Goal: Task Accomplishment & Management: Manage account settings

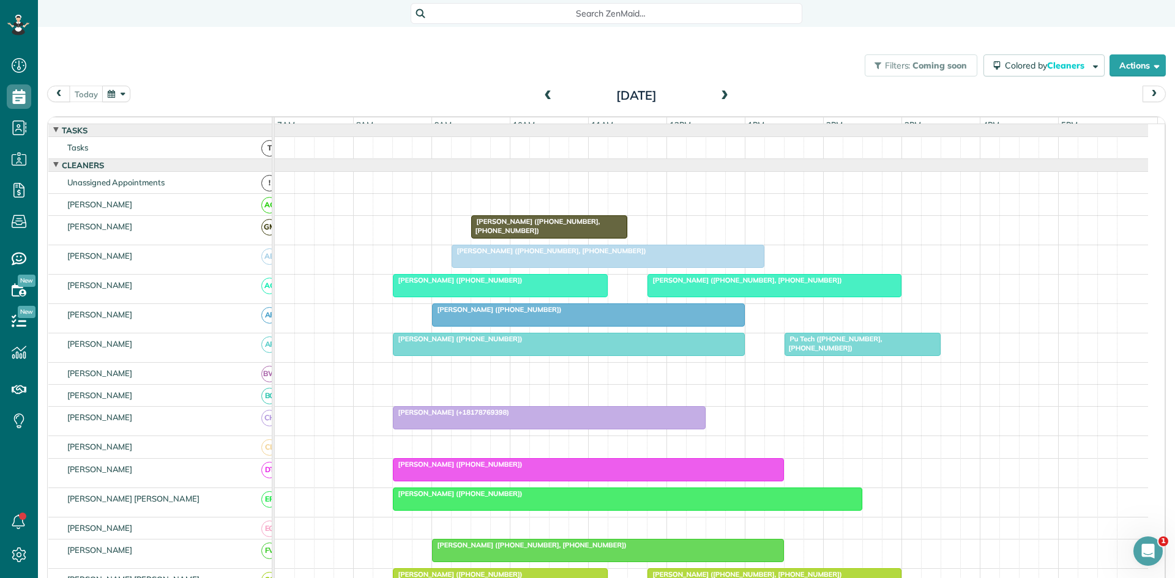
scroll to position [408, 0]
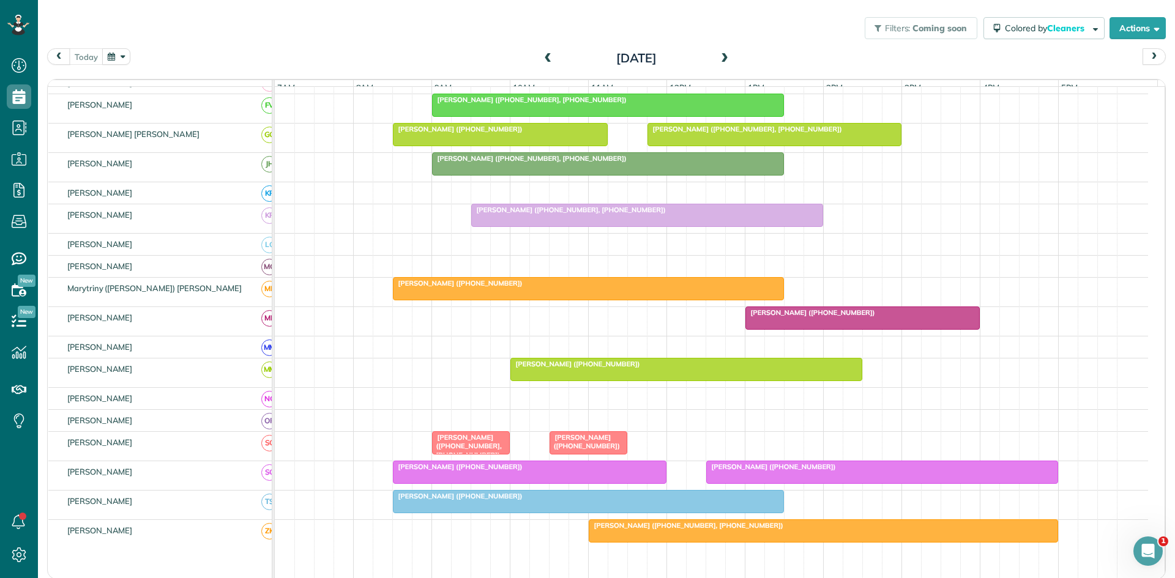
click at [722, 62] on span at bounding box center [724, 58] width 13 height 11
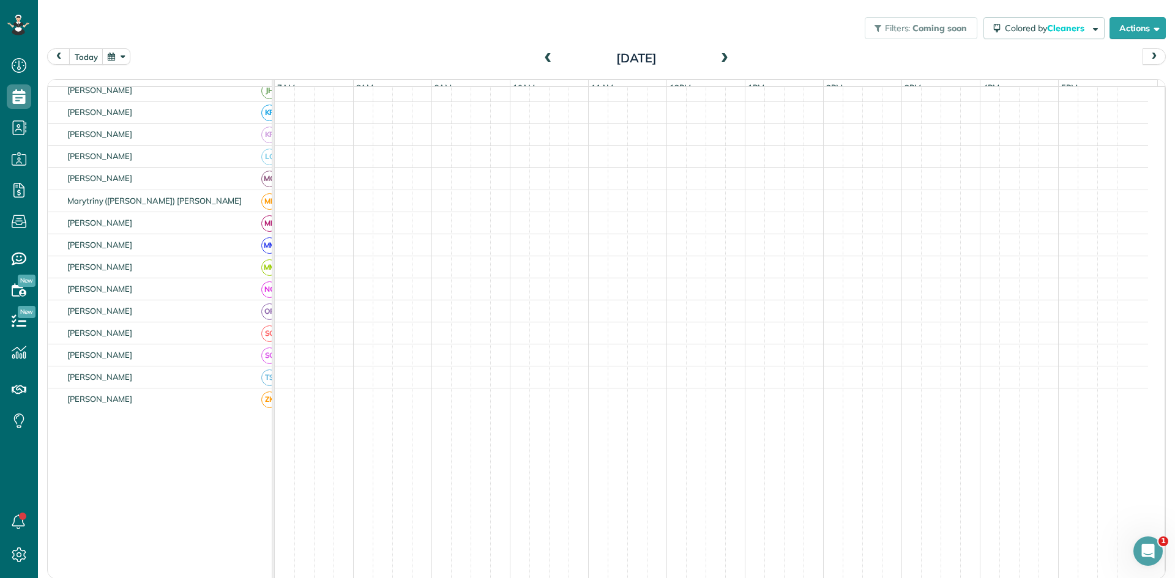
scroll to position [350, 0]
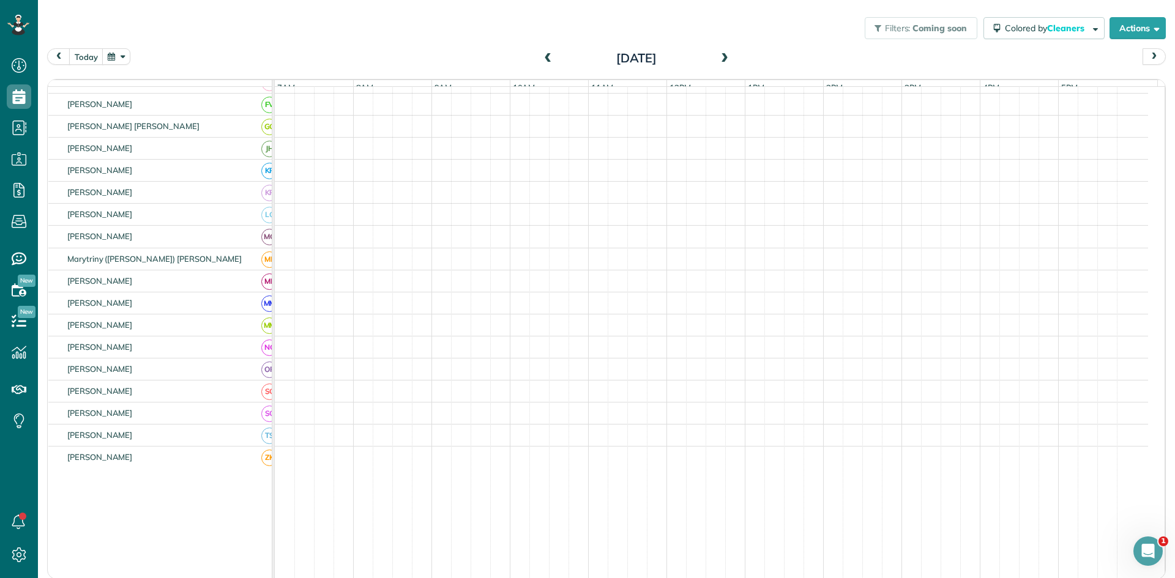
click at [722, 62] on span at bounding box center [724, 58] width 13 height 11
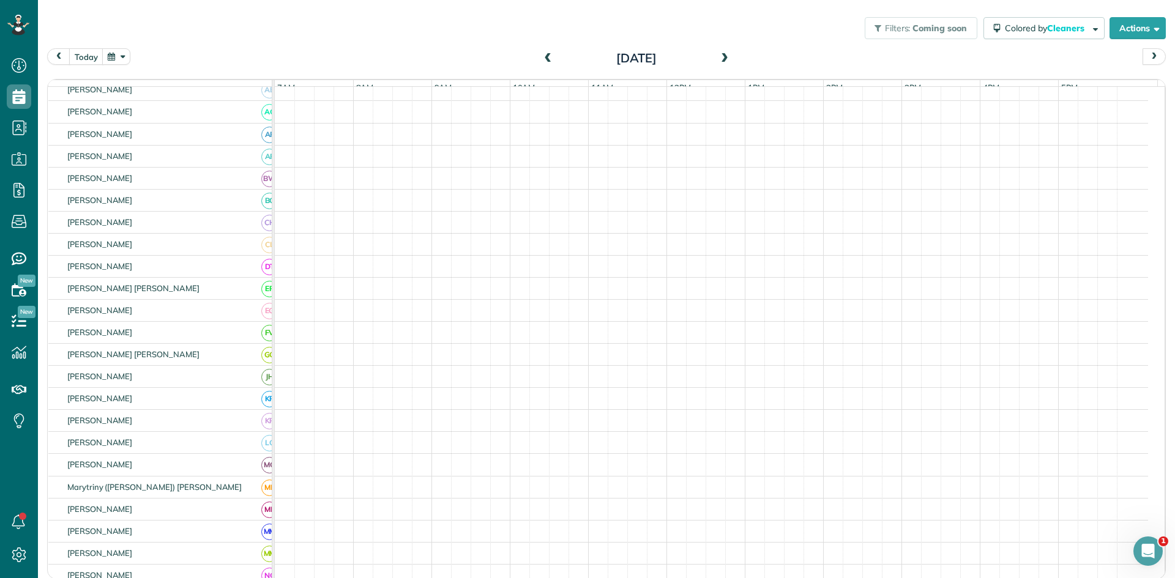
scroll to position [0, 0]
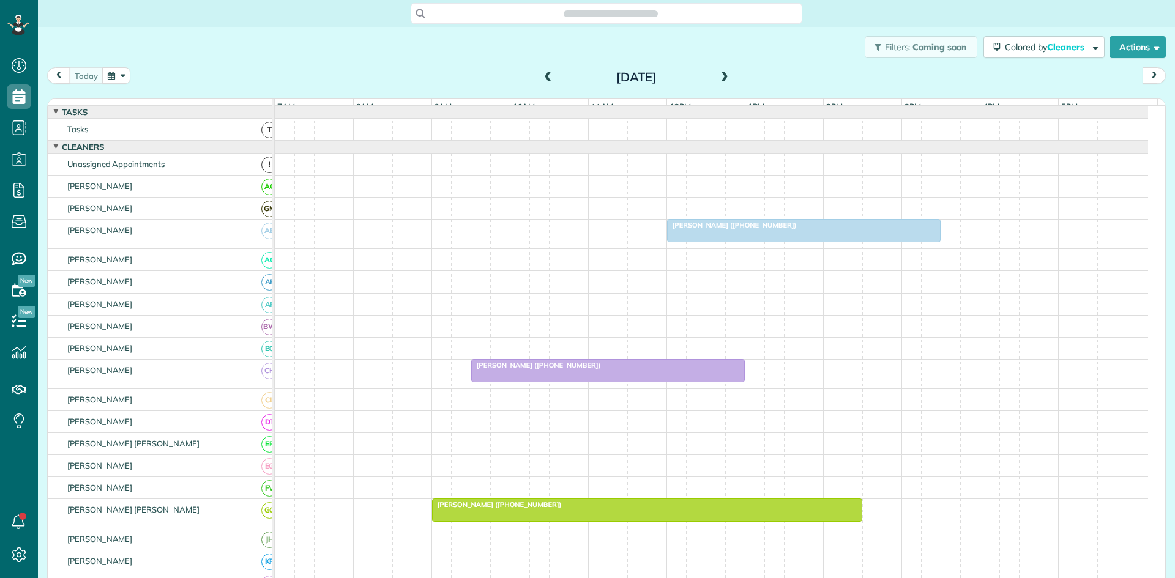
scroll to position [6, 6]
click at [728, 78] on div "Saturday Aug 23, 2025" at bounding box center [637, 77] width 196 height 20
click at [718, 78] on span at bounding box center [724, 77] width 13 height 11
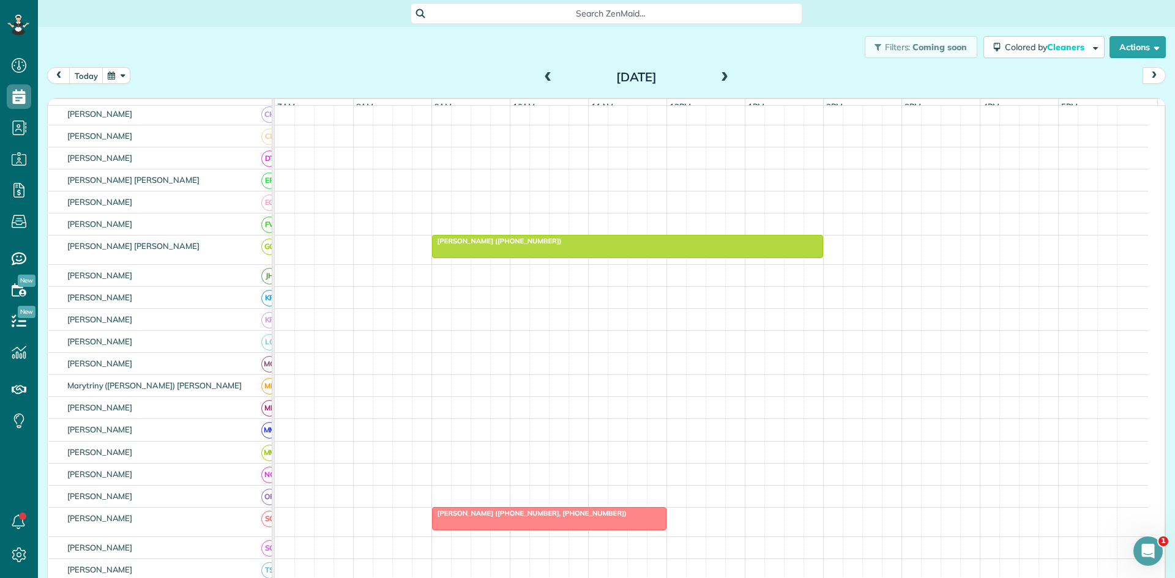
scroll to position [304, 0]
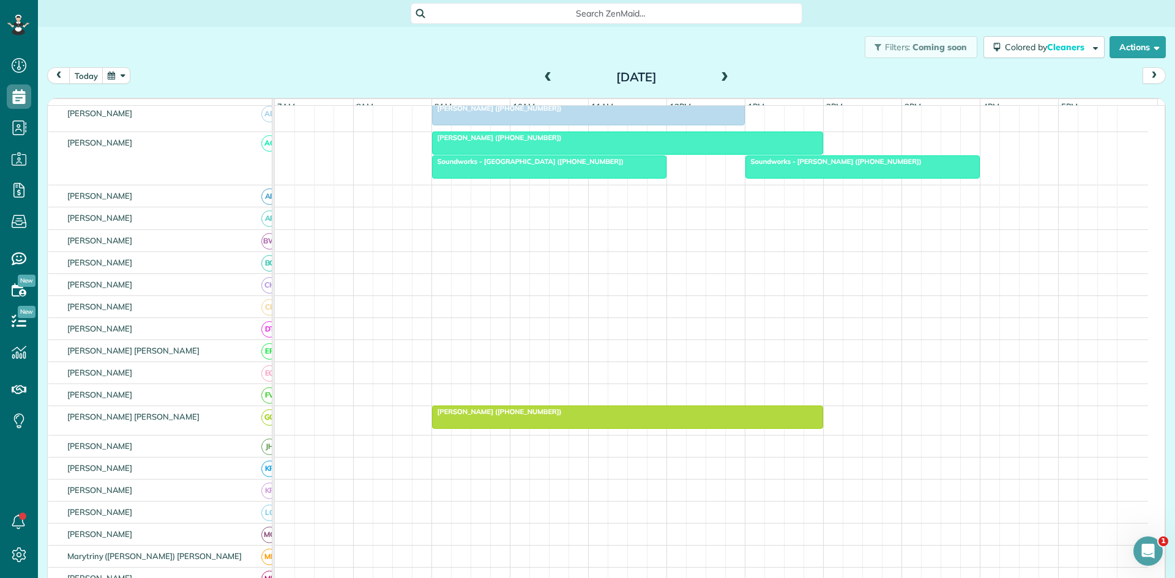
click at [692, 427] on div at bounding box center [628, 417] width 390 height 22
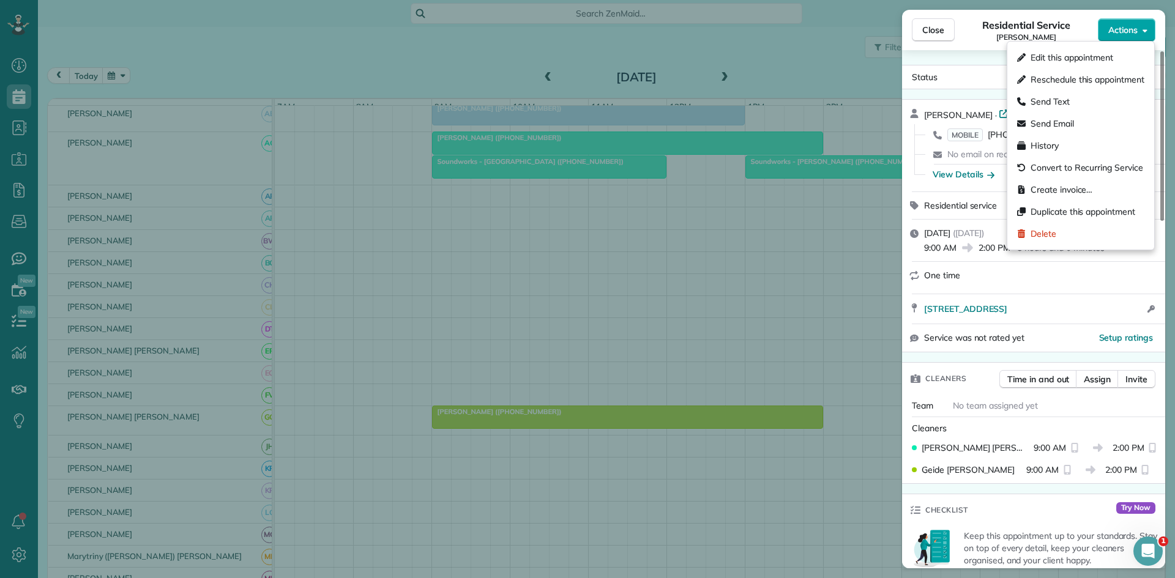
click at [1125, 37] on button "Actions" at bounding box center [1127, 29] width 58 height 23
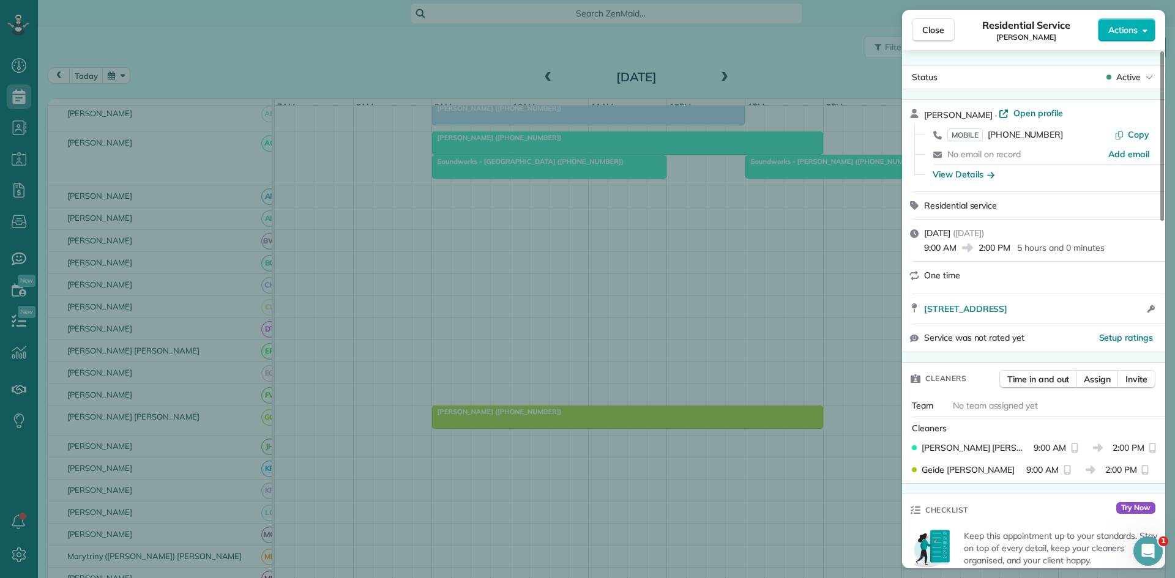
click at [982, 63] on div "Status Active Jennifer Olson · Open profile MOBILE (214) 284-0434 Copy No email…" at bounding box center [1033, 309] width 263 height 518
click at [1016, 114] on span "Open profile" at bounding box center [1038, 113] width 50 height 12
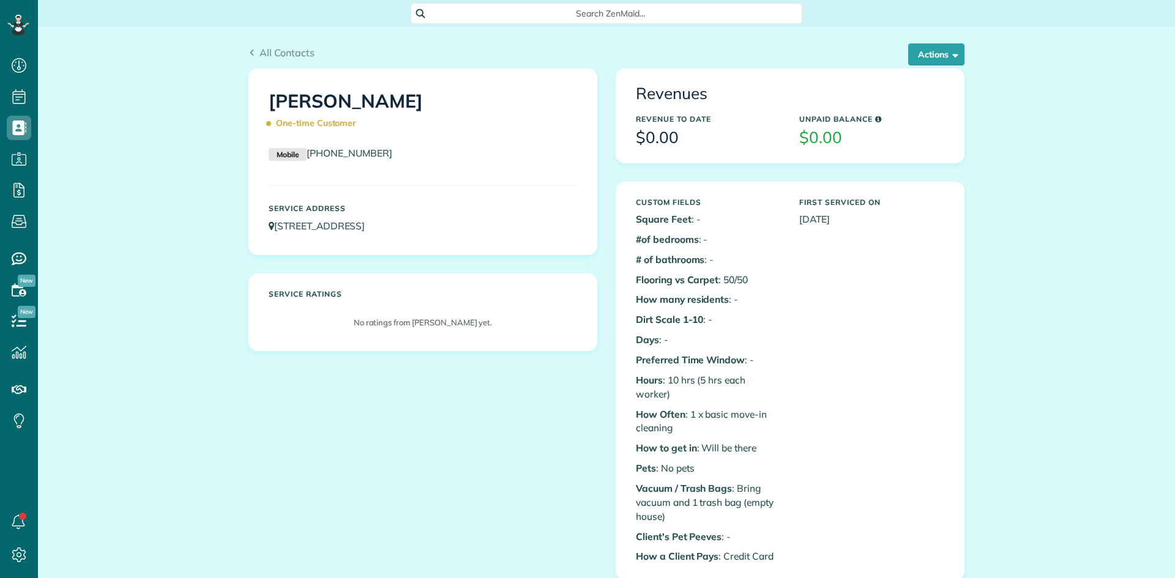
scroll to position [6, 6]
click at [927, 45] on button "Actions" at bounding box center [936, 54] width 56 height 22
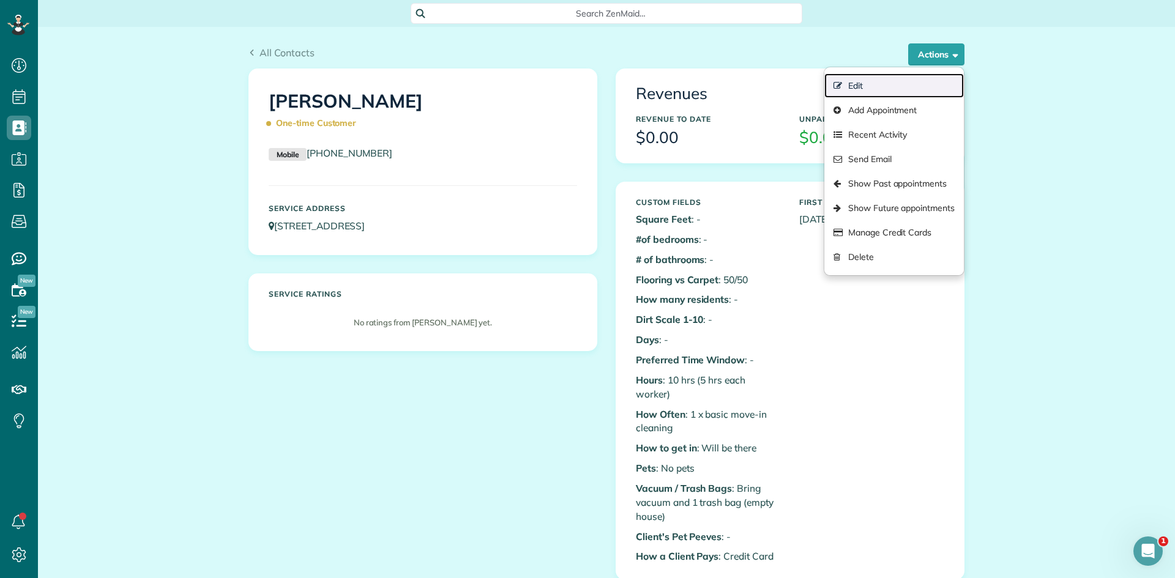
scroll to position [0, 0]
click at [868, 80] on link "Edit" at bounding box center [894, 85] width 140 height 24
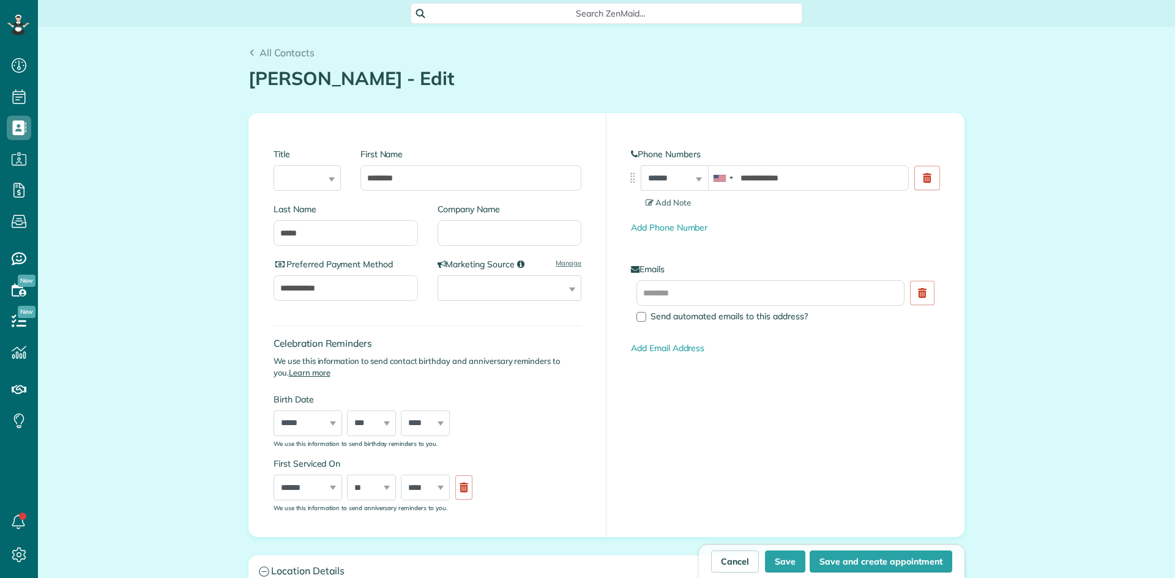
scroll to position [6, 6]
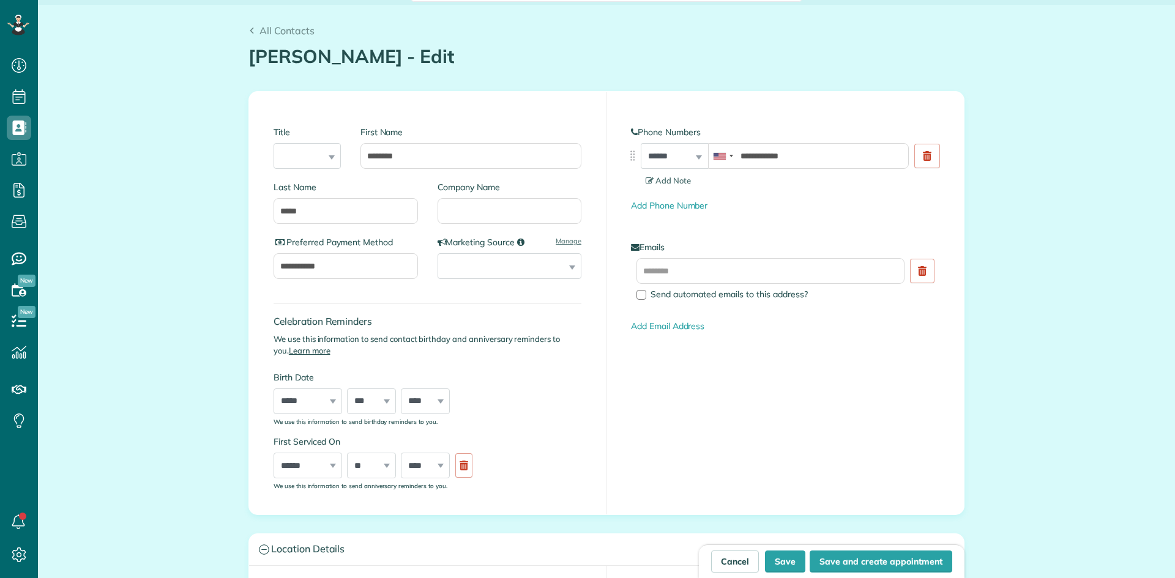
type input "**********"
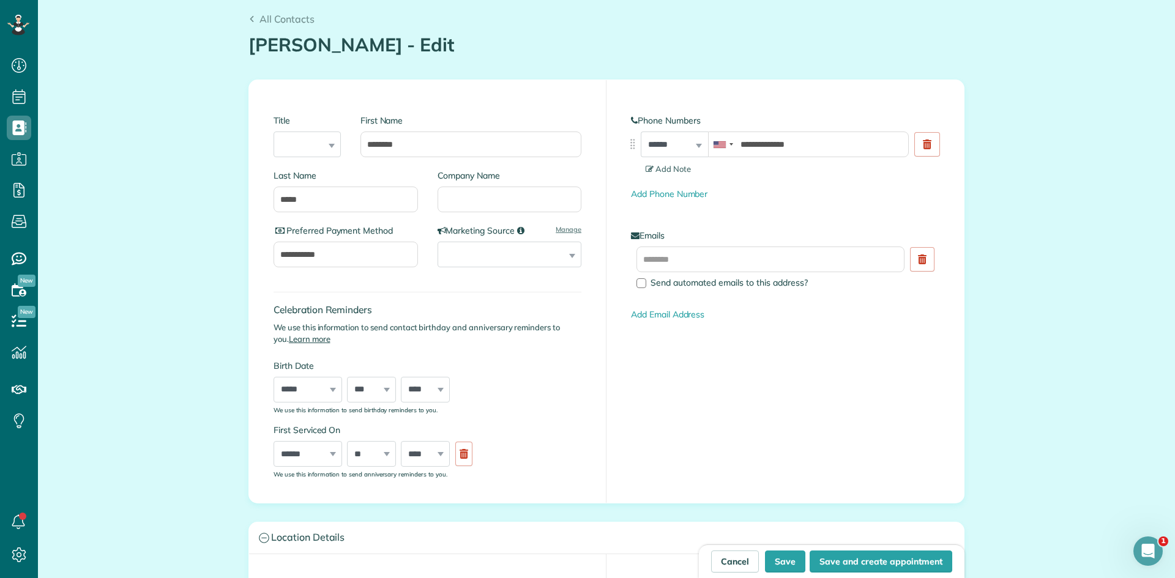
scroll to position [34, 0]
click at [692, 258] on input "text" at bounding box center [770, 259] width 268 height 26
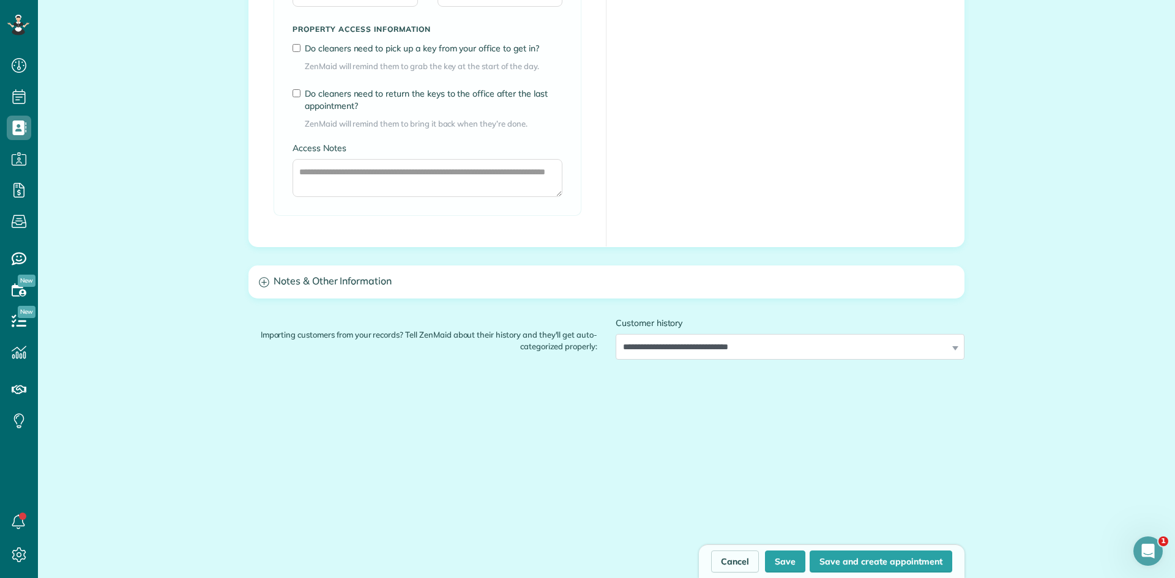
scroll to position [938, 0]
type input "**********"
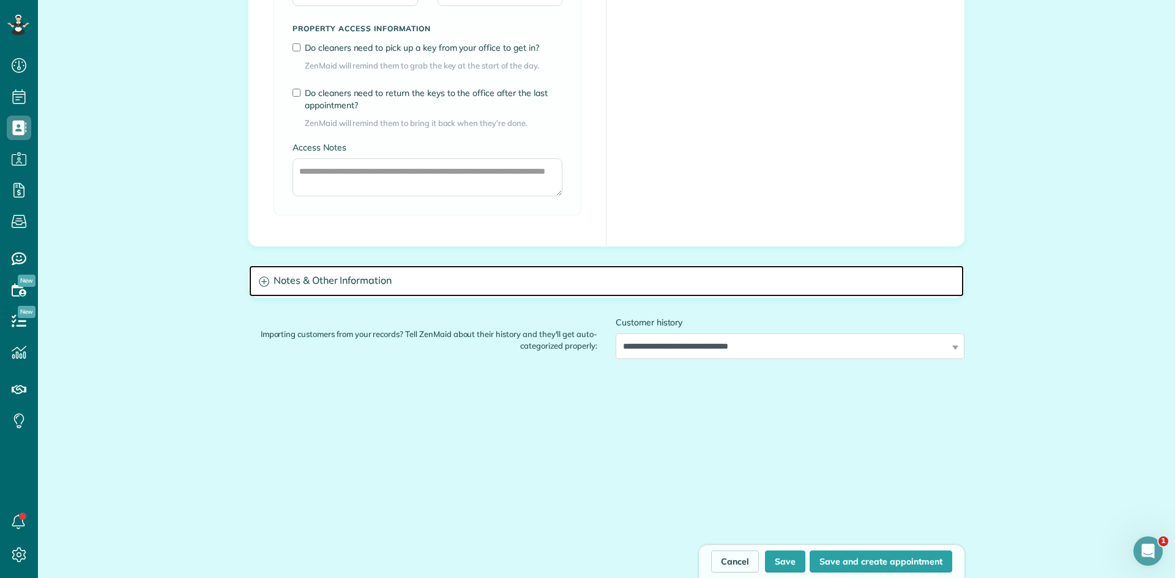
click at [611, 291] on h3 "Notes & Other Information" at bounding box center [606, 281] width 715 height 31
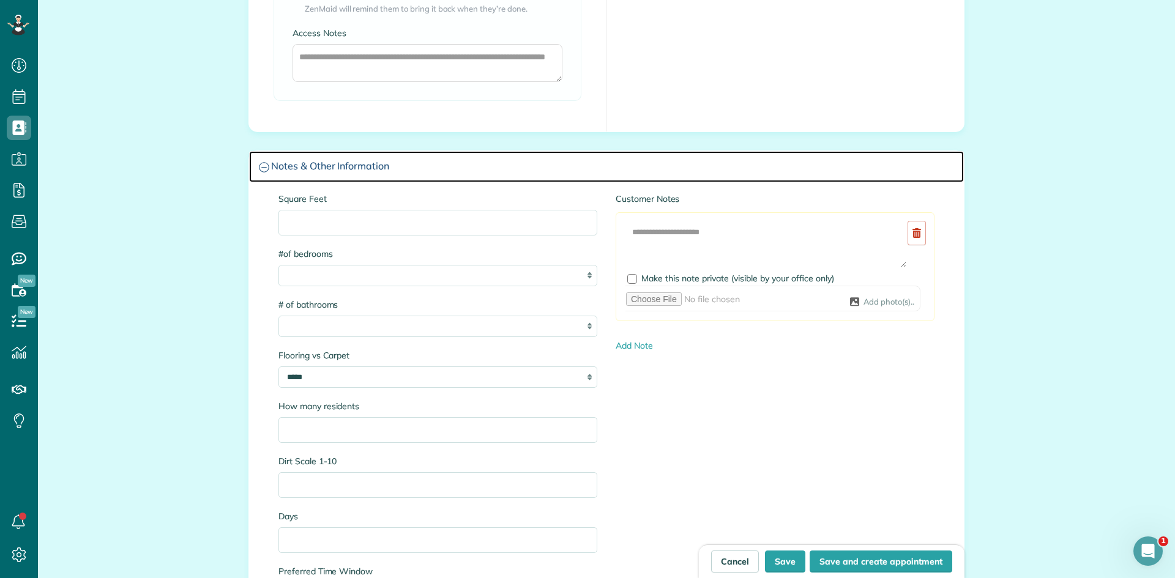
scroll to position [1053, 0]
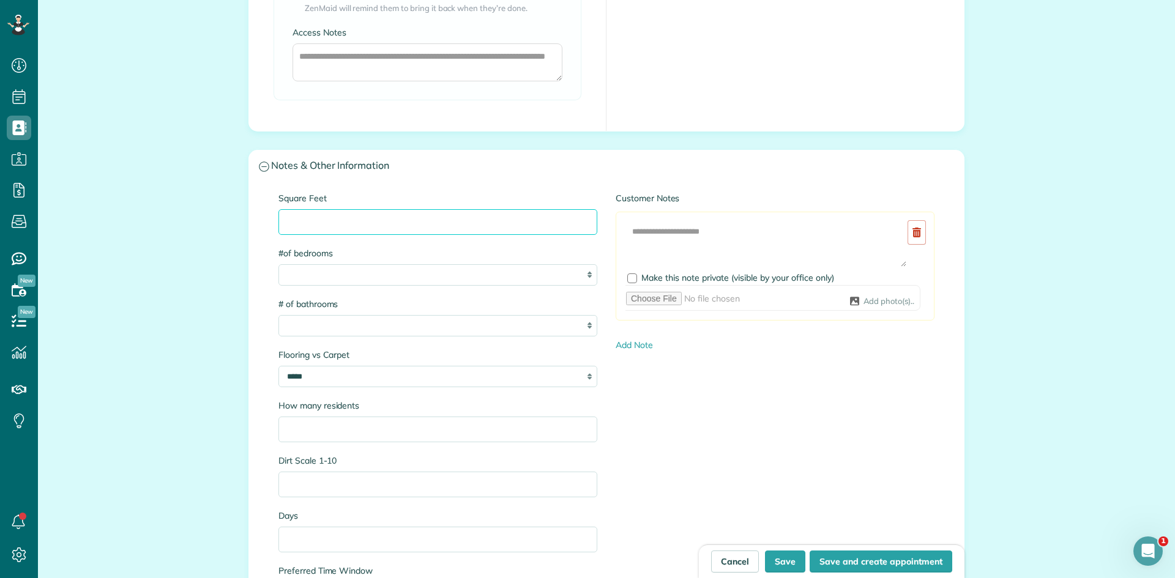
click at [447, 222] on input "Square Feet" at bounding box center [437, 222] width 319 height 26
type input "****"
click at [420, 284] on select "* * * * * * *" at bounding box center [437, 274] width 319 height 21
click at [278, 264] on select "* * * * * * *" at bounding box center [437, 274] width 319 height 21
click at [387, 282] on select "* * * * * * *" at bounding box center [437, 274] width 319 height 21
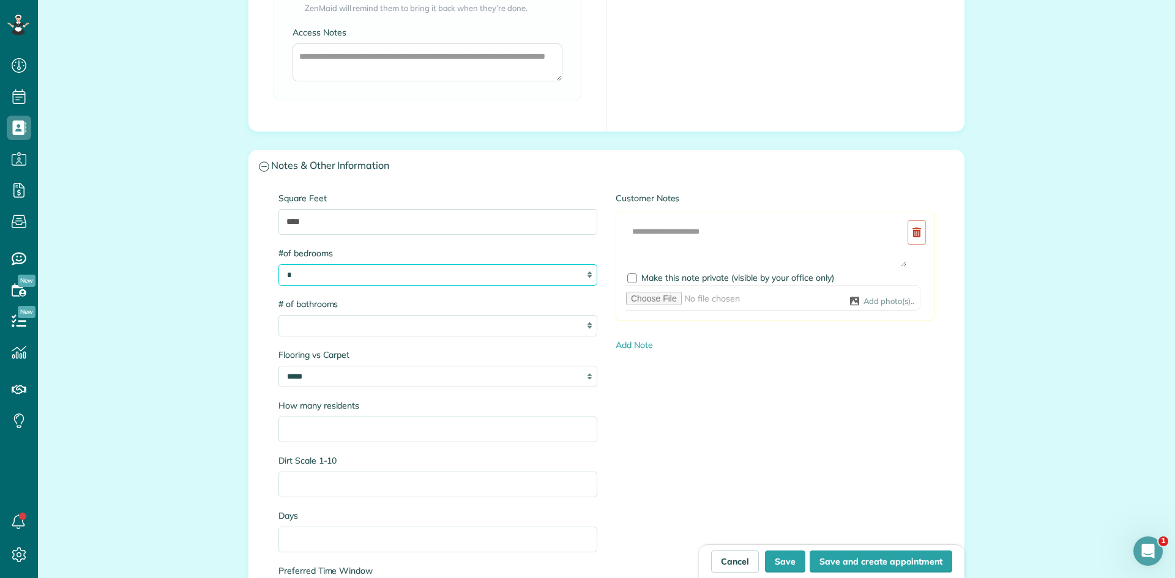
select select "*"
click at [278, 264] on select "* * * * * * *" at bounding box center [437, 274] width 319 height 21
click at [362, 327] on select "* * * * * * *" at bounding box center [437, 325] width 319 height 21
select select "*"
click at [278, 315] on select "* * * * * * *" at bounding box center [437, 325] width 319 height 21
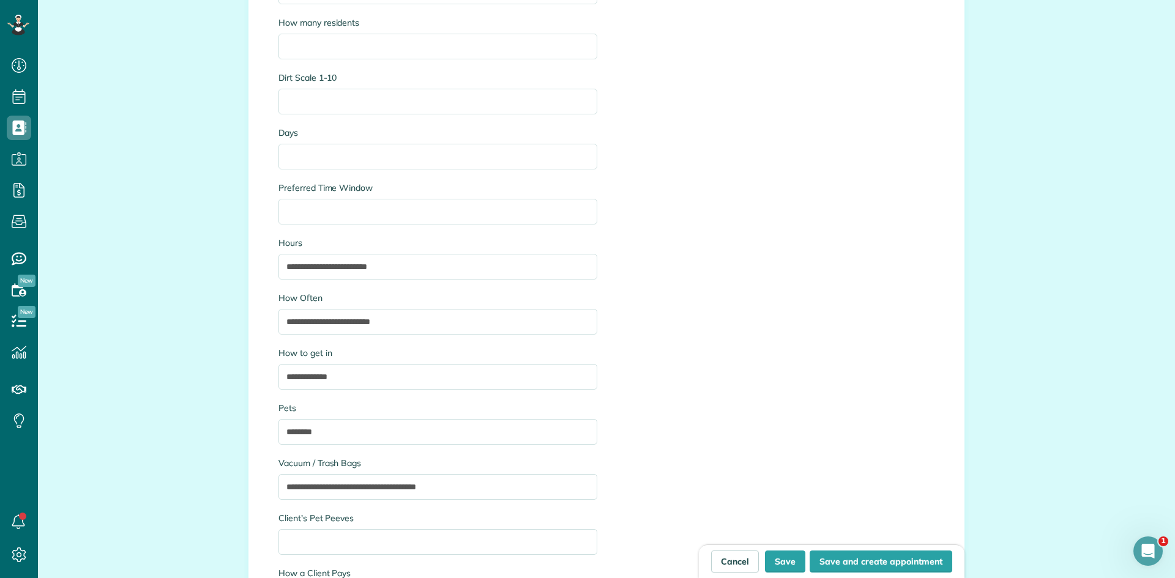
scroll to position [1466, 0]
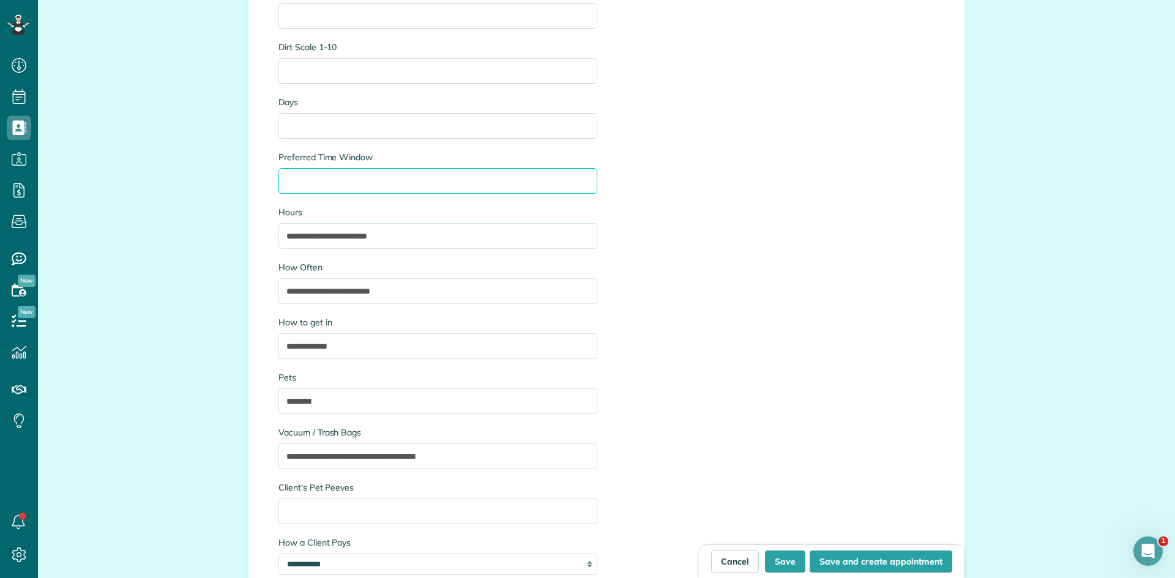
click at [330, 188] on input "Preferred Time Window" at bounding box center [437, 181] width 319 height 26
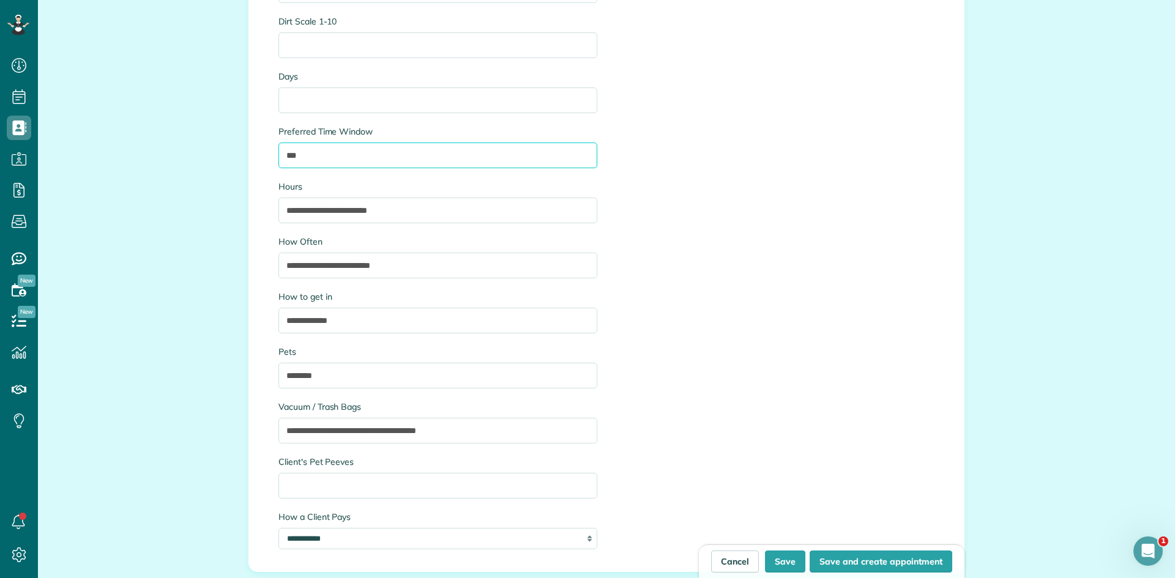
scroll to position [1496, 0]
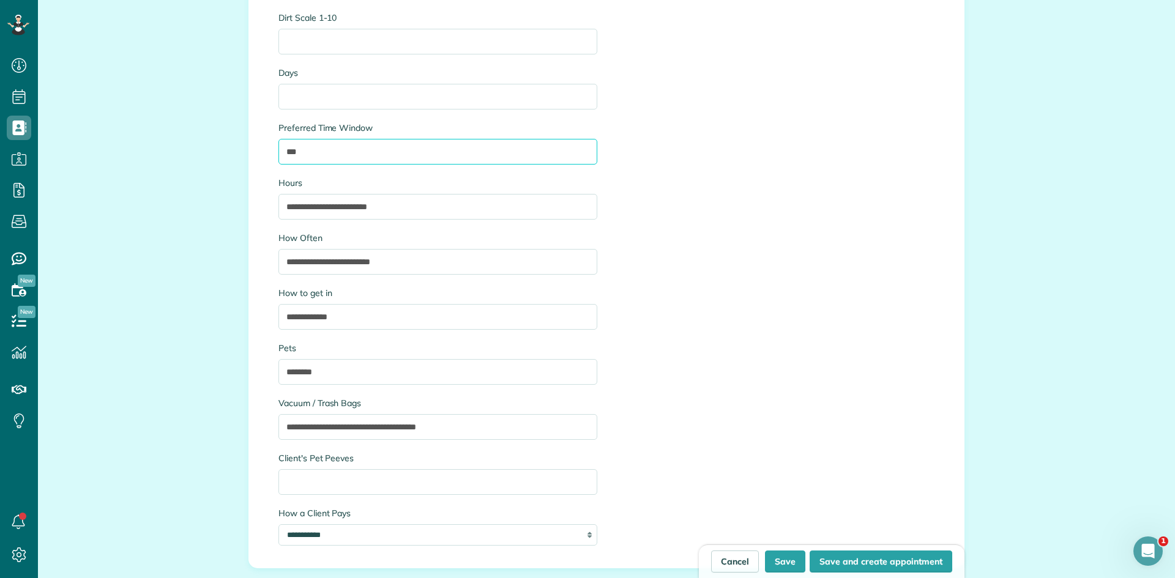
type input "***"
click at [477, 316] on input "**********" at bounding box center [437, 317] width 319 height 26
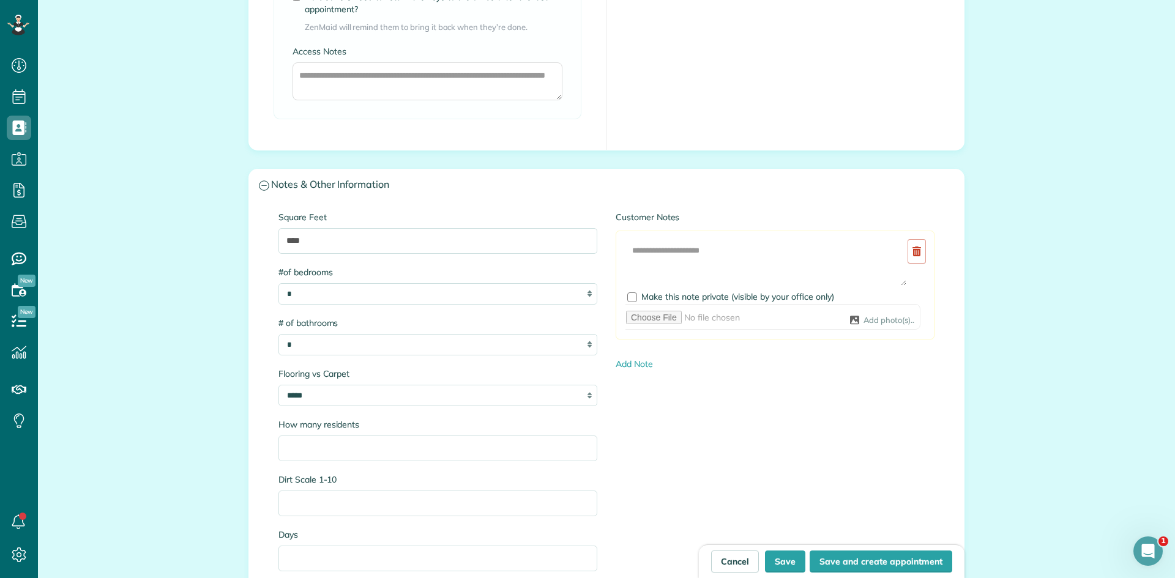
scroll to position [1013, 0]
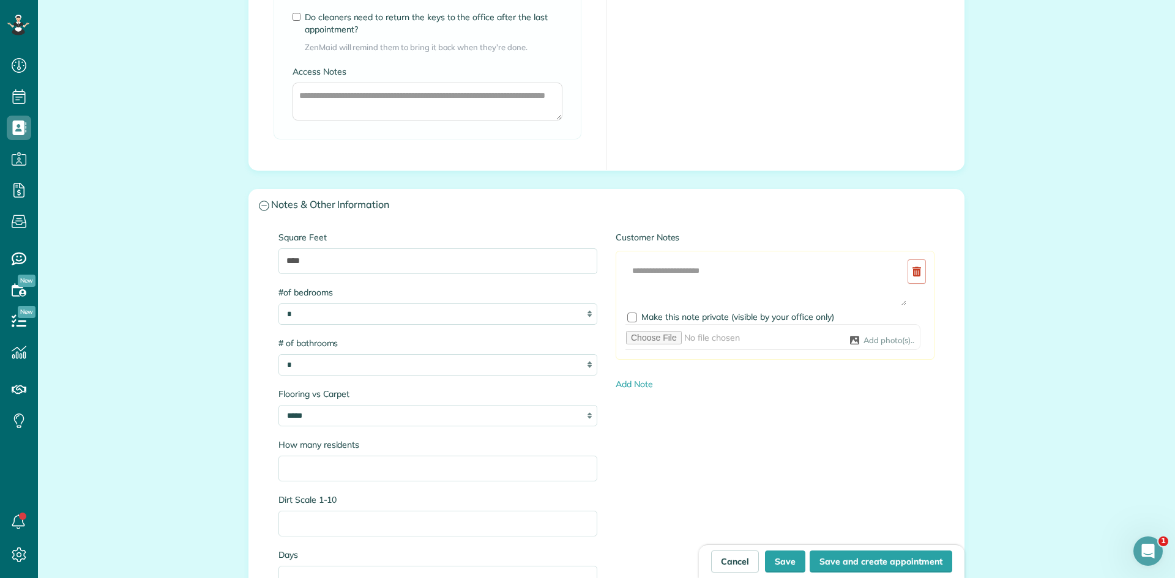
type input "**********"
click at [666, 296] on textarea at bounding box center [766, 283] width 282 height 48
paste textarea "**********"
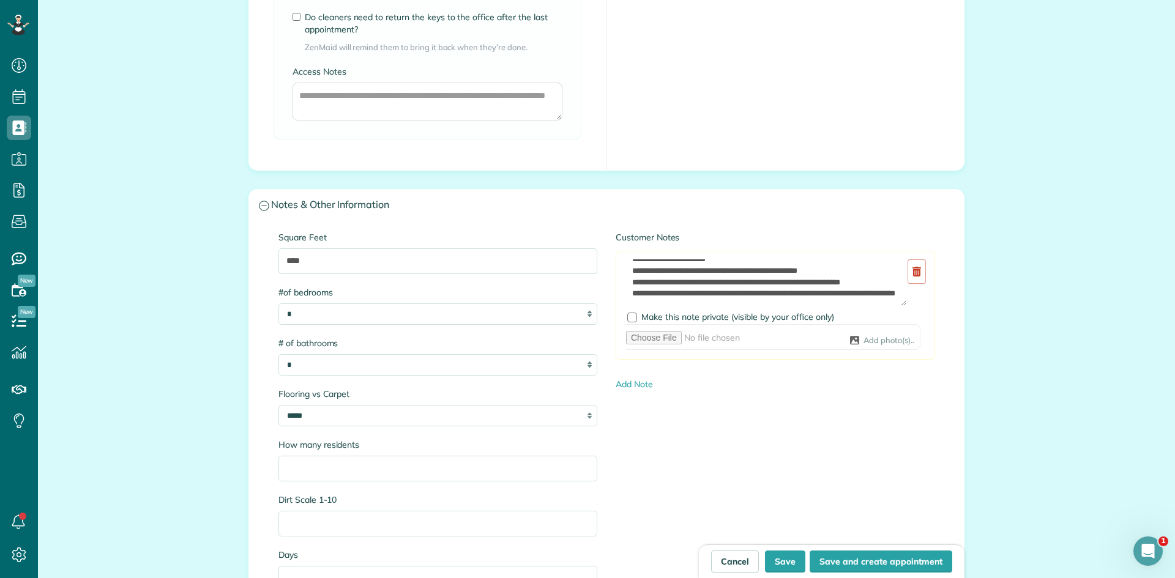
click at [641, 252] on div "Add Image Make this note private (visible by your office only) Add photo(s).." at bounding box center [775, 305] width 319 height 109
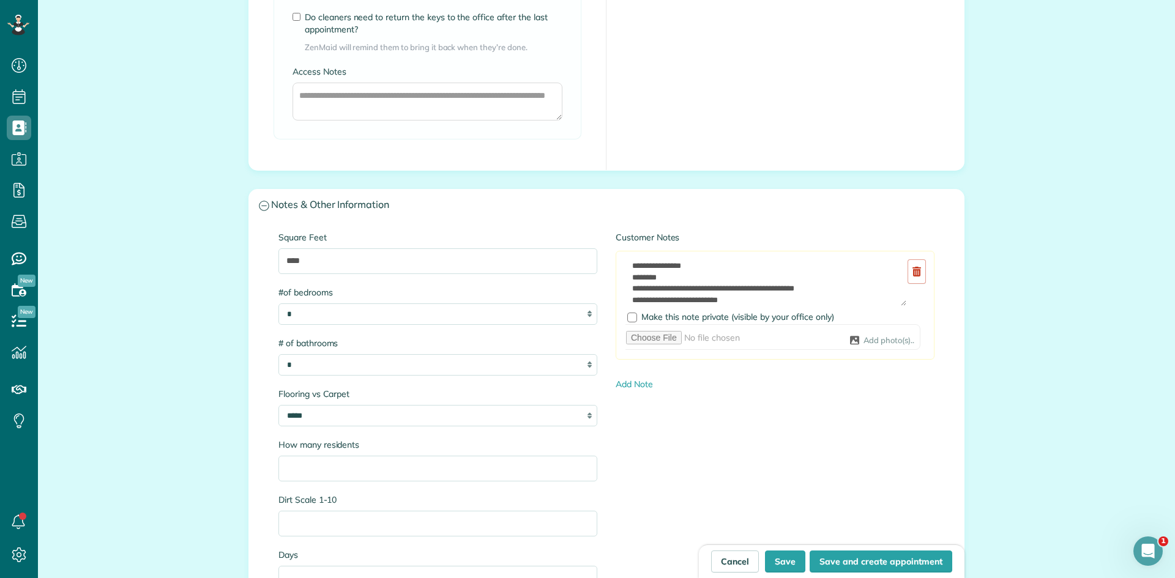
scroll to position [0, 0]
click at [696, 270] on textarea at bounding box center [766, 283] width 282 height 48
click at [651, 273] on textarea at bounding box center [766, 283] width 282 height 48
click at [625, 273] on textarea at bounding box center [766, 283] width 282 height 48
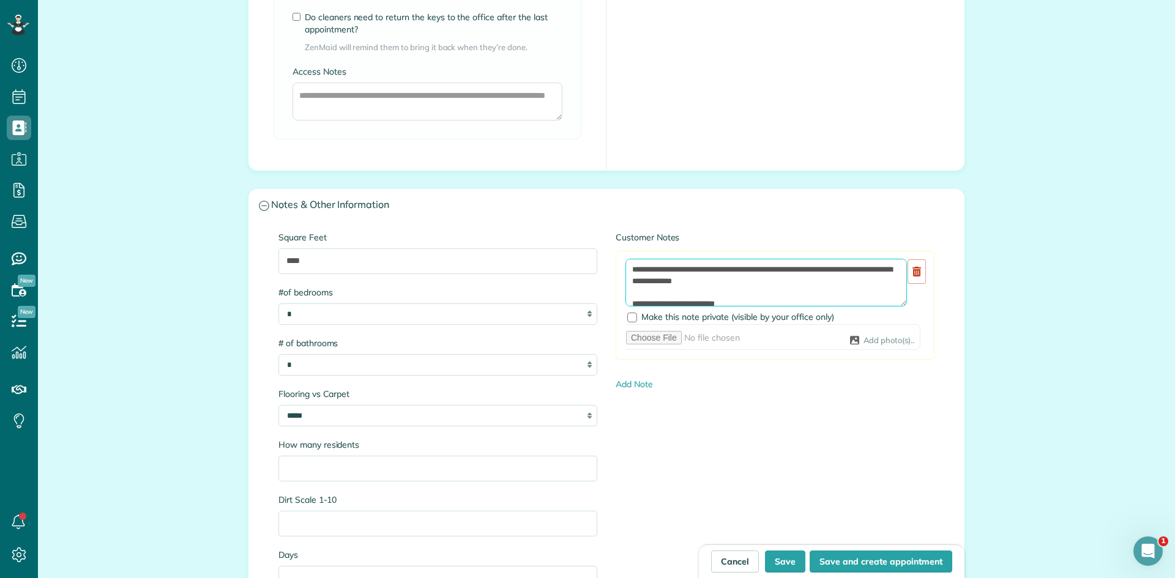
scroll to position [24, 0]
type textarea "**********"
click at [853, 335] on input "file" at bounding box center [769, 337] width 301 height 26
type input "**********"
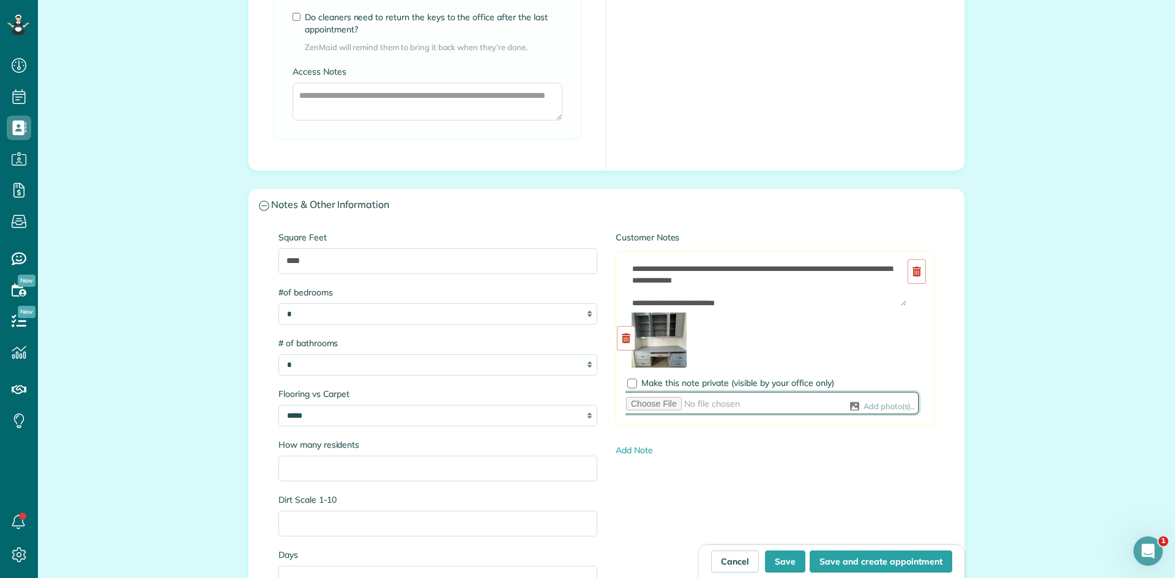
click at [857, 408] on input "file" at bounding box center [769, 403] width 301 height 26
click at [873, 409] on input "file" at bounding box center [769, 403] width 301 height 26
type input "**********"
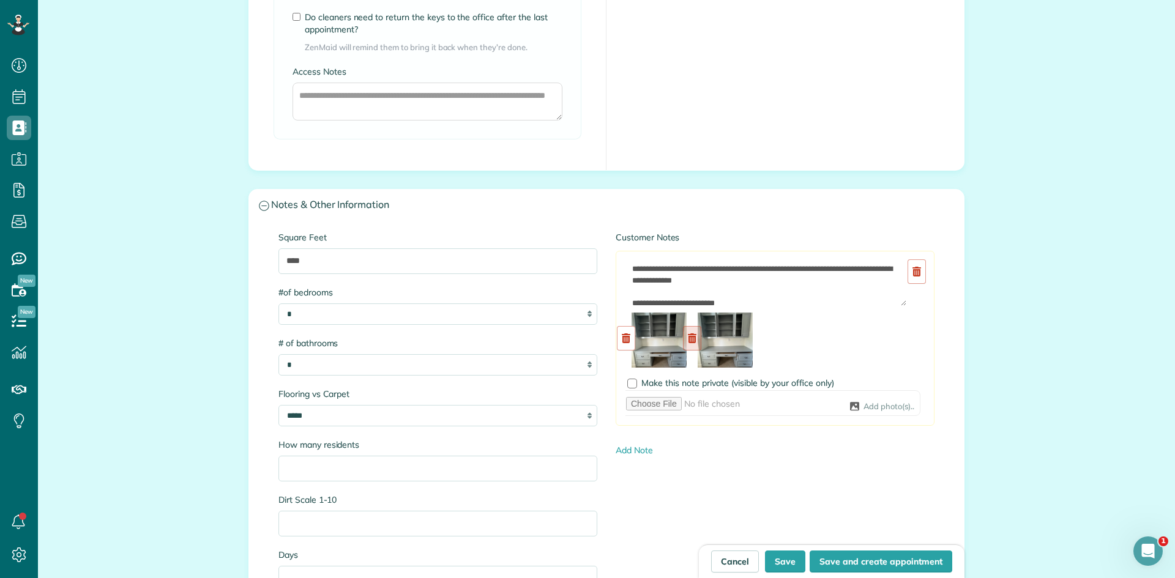
click at [693, 338] on link at bounding box center [692, 338] width 18 height 24
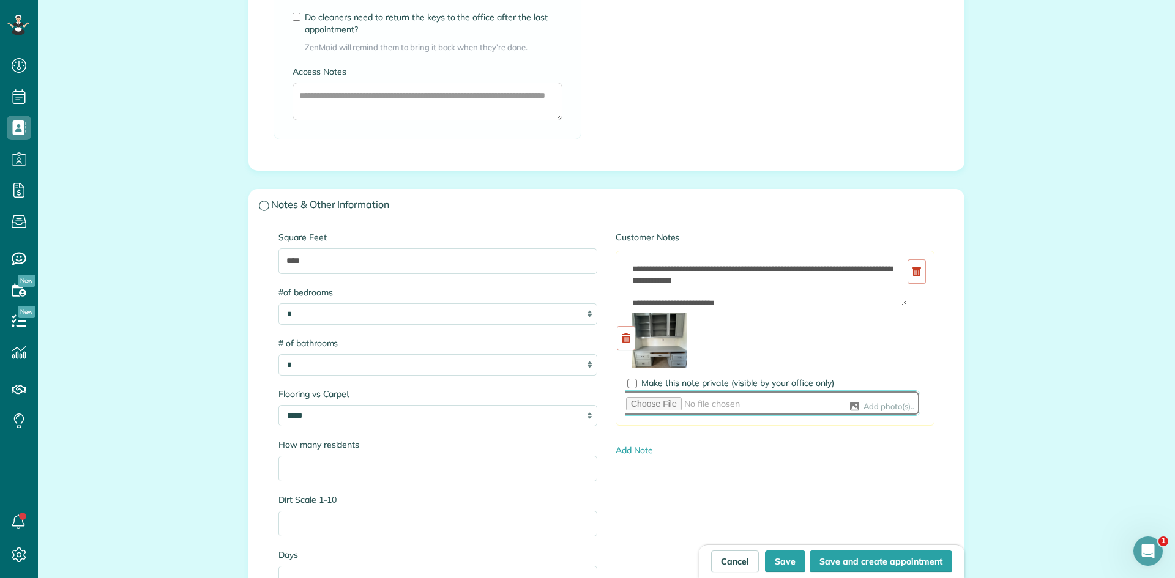
click at [871, 406] on input "file" at bounding box center [769, 403] width 301 height 26
type input "**********"
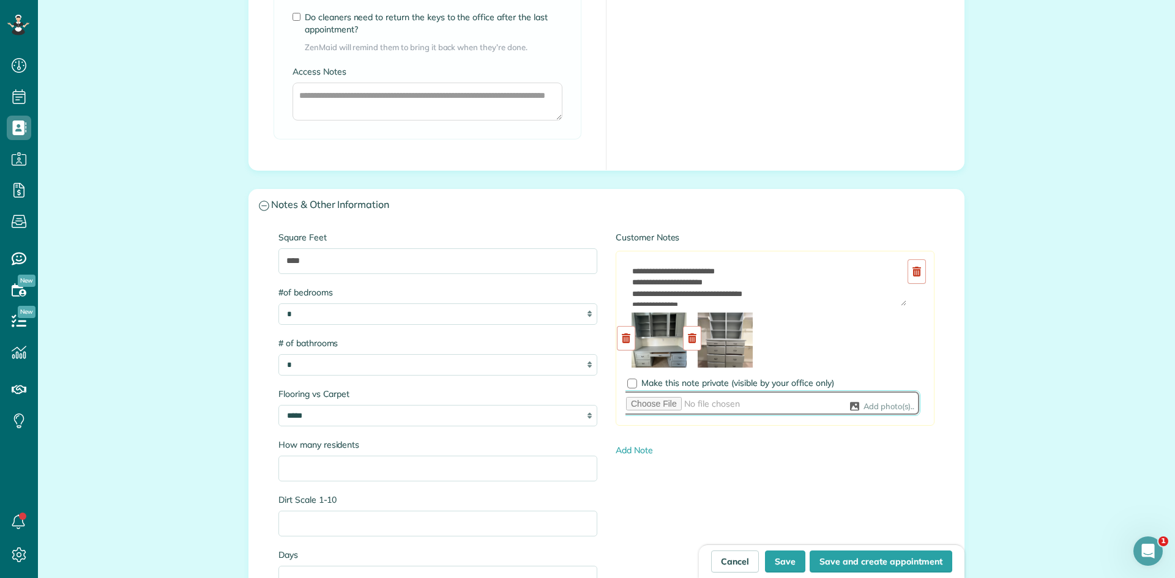
scroll to position [0, 0]
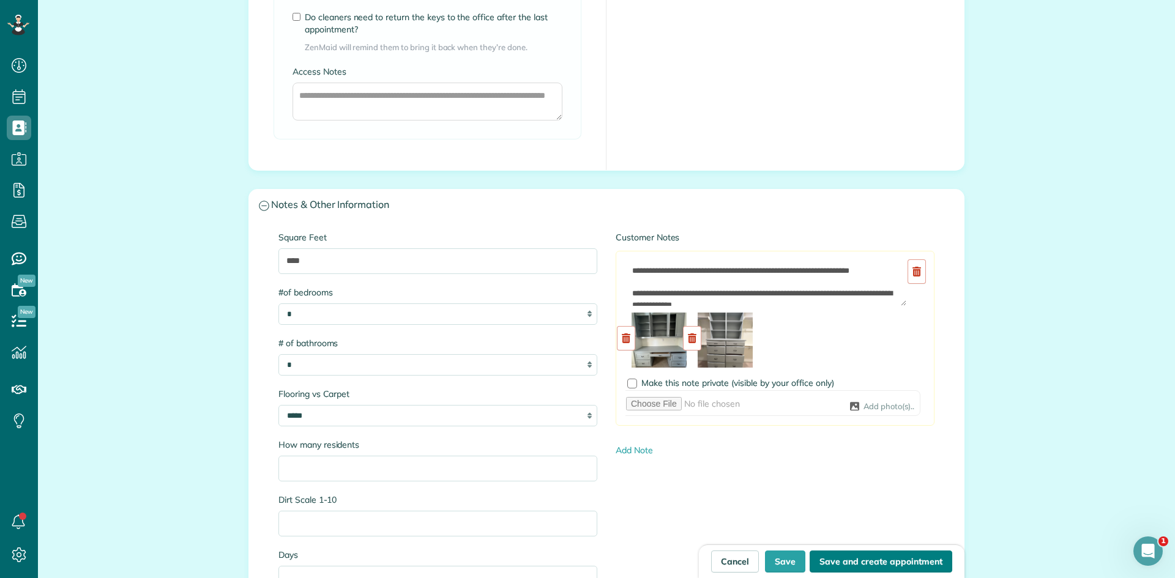
click at [861, 557] on button "Save and create appointment" at bounding box center [881, 562] width 143 height 22
type input "**********"
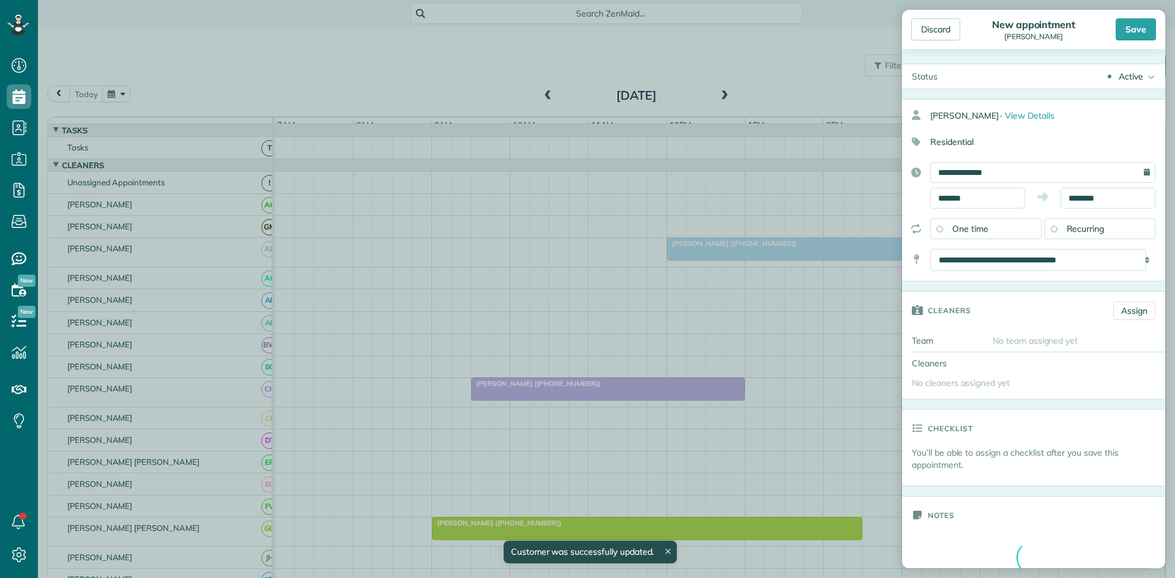
scroll to position [6, 6]
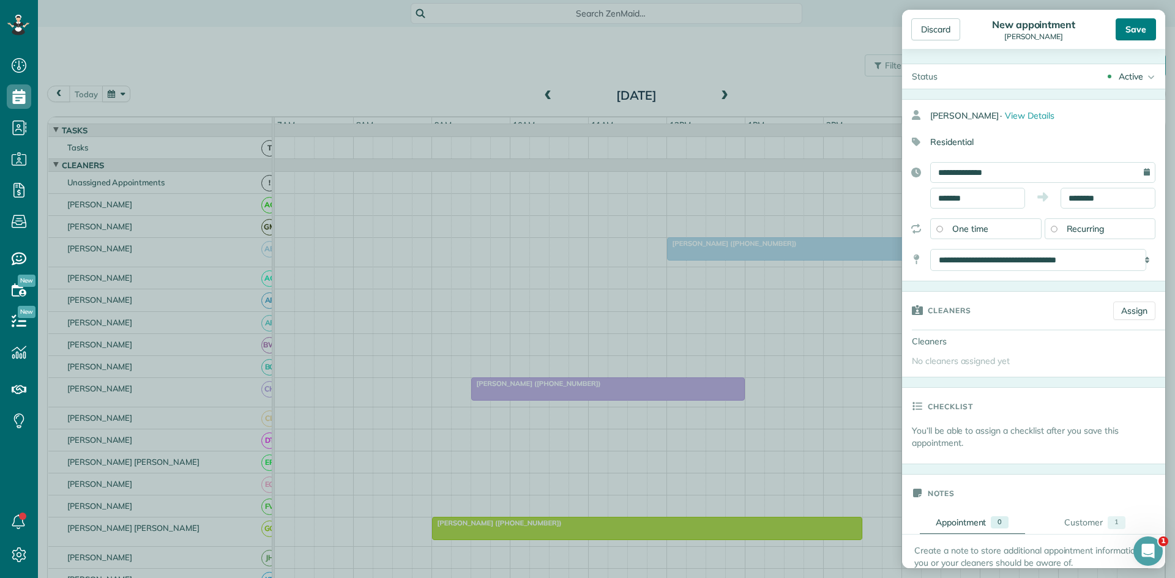
click at [1132, 31] on div "Save" at bounding box center [1136, 29] width 40 height 22
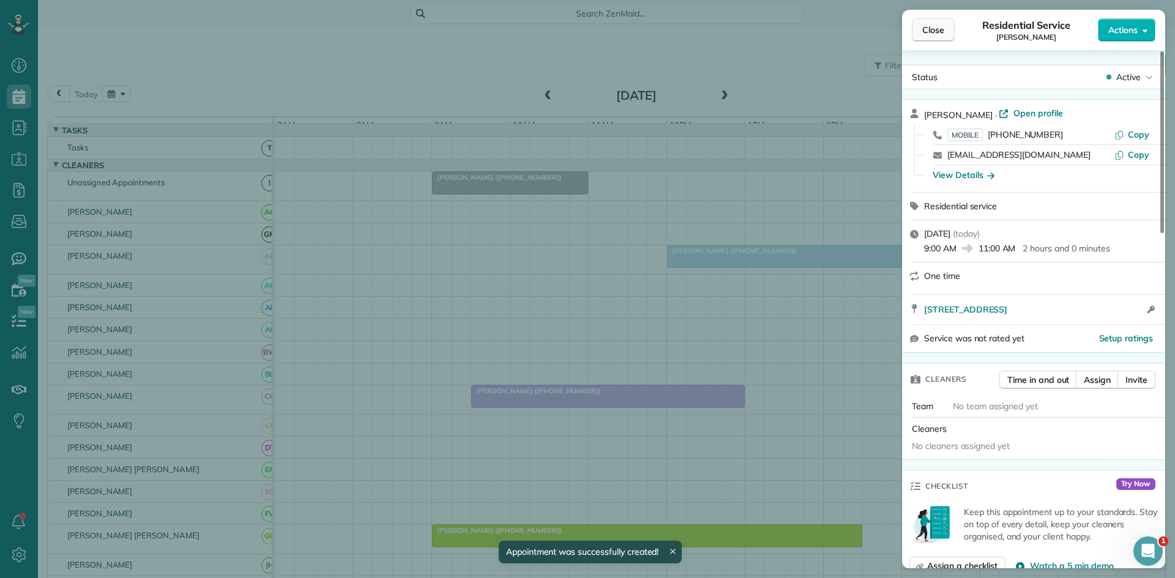
click at [939, 30] on span "Close" at bounding box center [933, 30] width 22 height 12
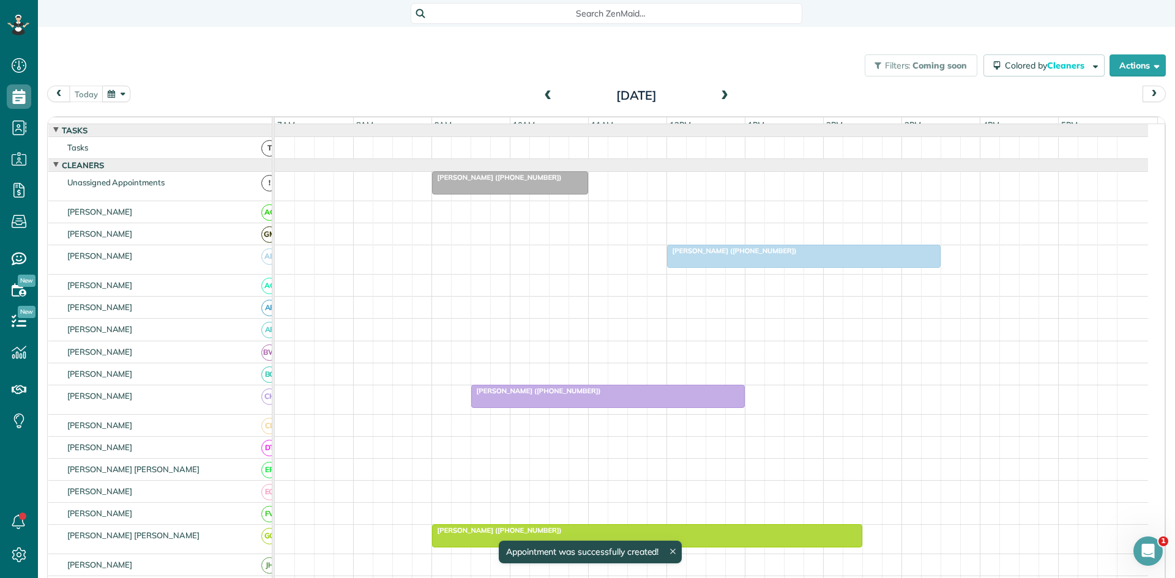
click at [493, 192] on div at bounding box center [510, 183] width 155 height 22
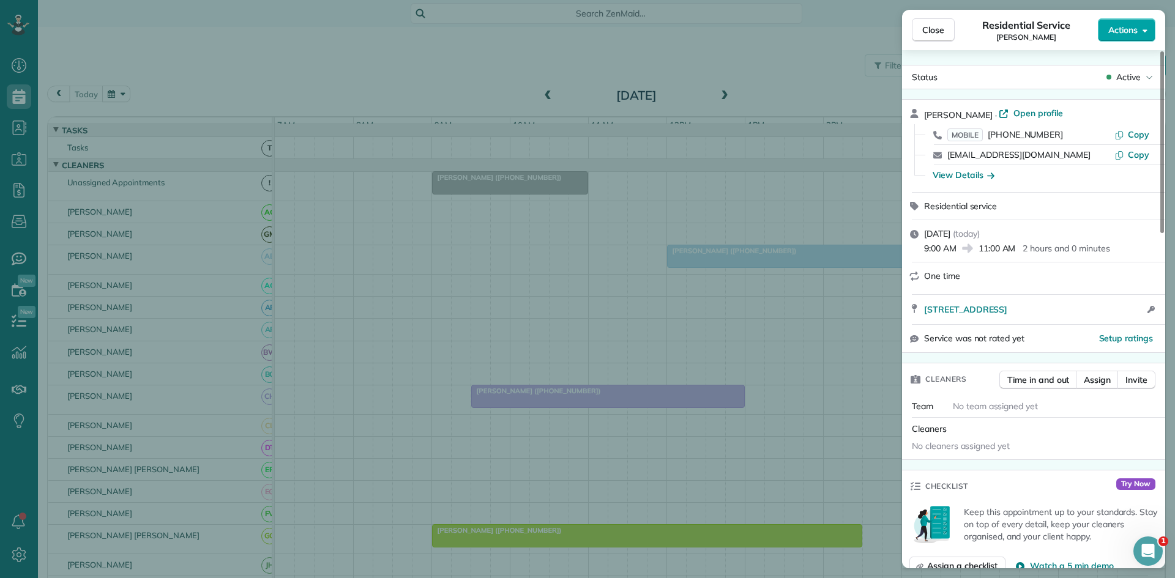
click at [1127, 39] on button "Actions" at bounding box center [1127, 29] width 58 height 23
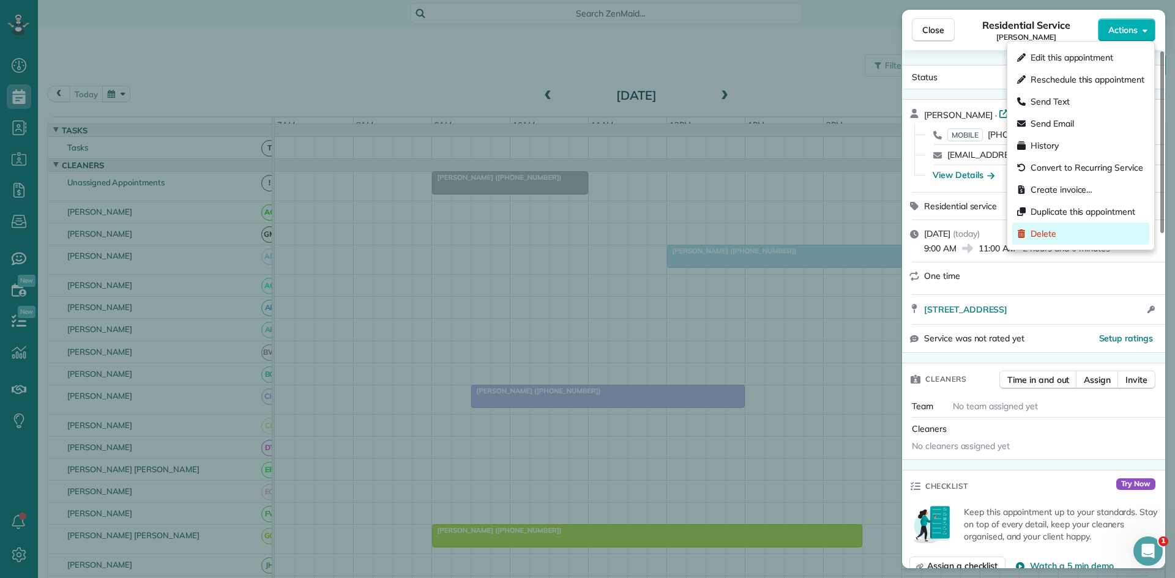
click at [1041, 231] on span "Delete" at bounding box center [1044, 234] width 26 height 12
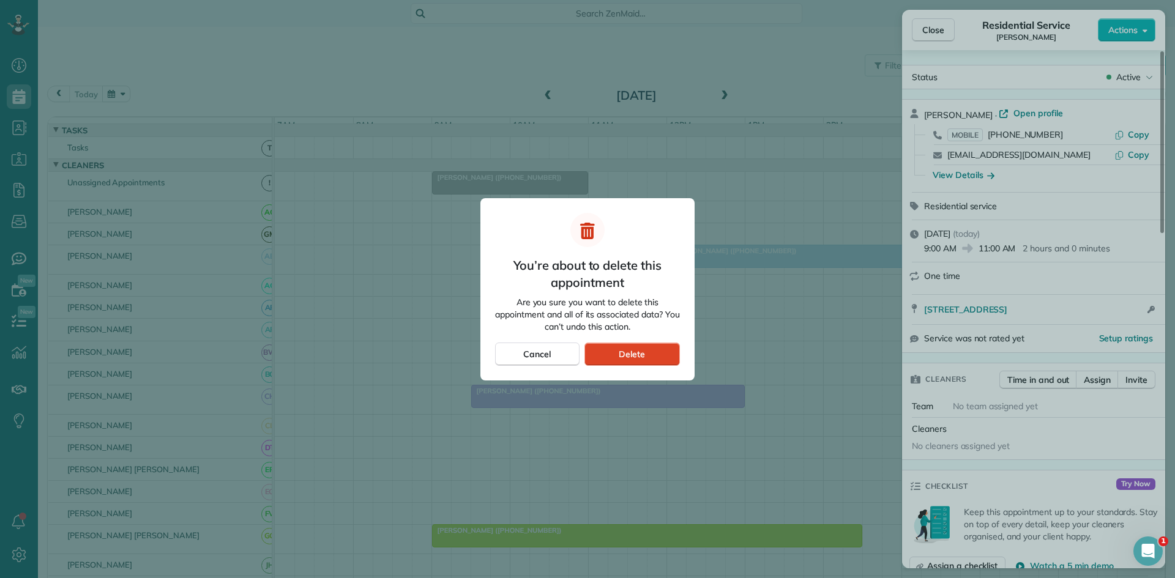
click at [632, 360] on span "Delete" at bounding box center [632, 354] width 26 height 12
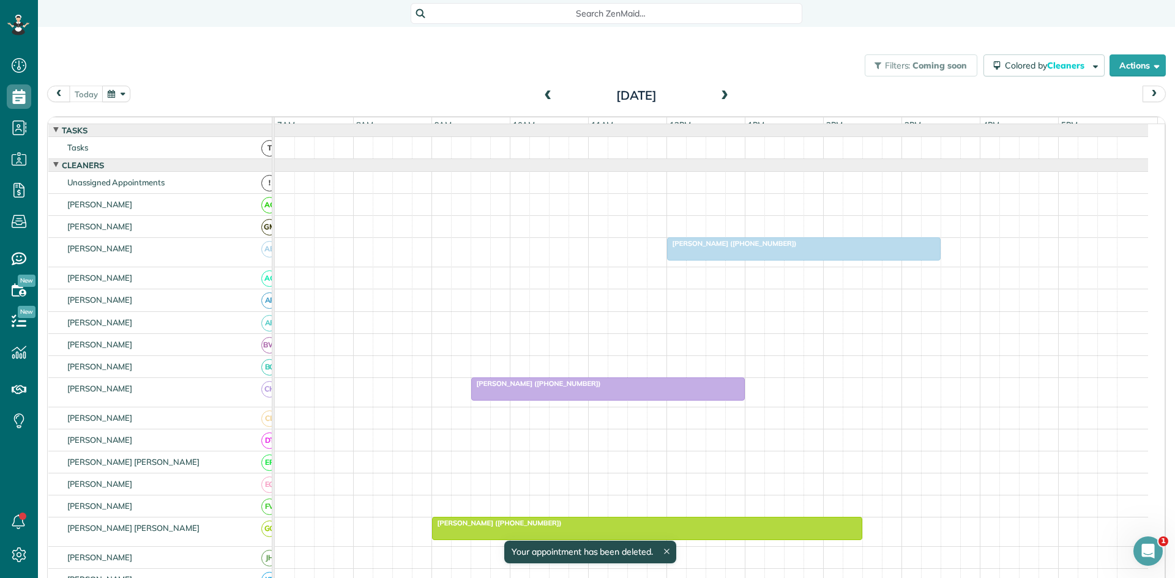
click at [722, 92] on span at bounding box center [724, 96] width 13 height 11
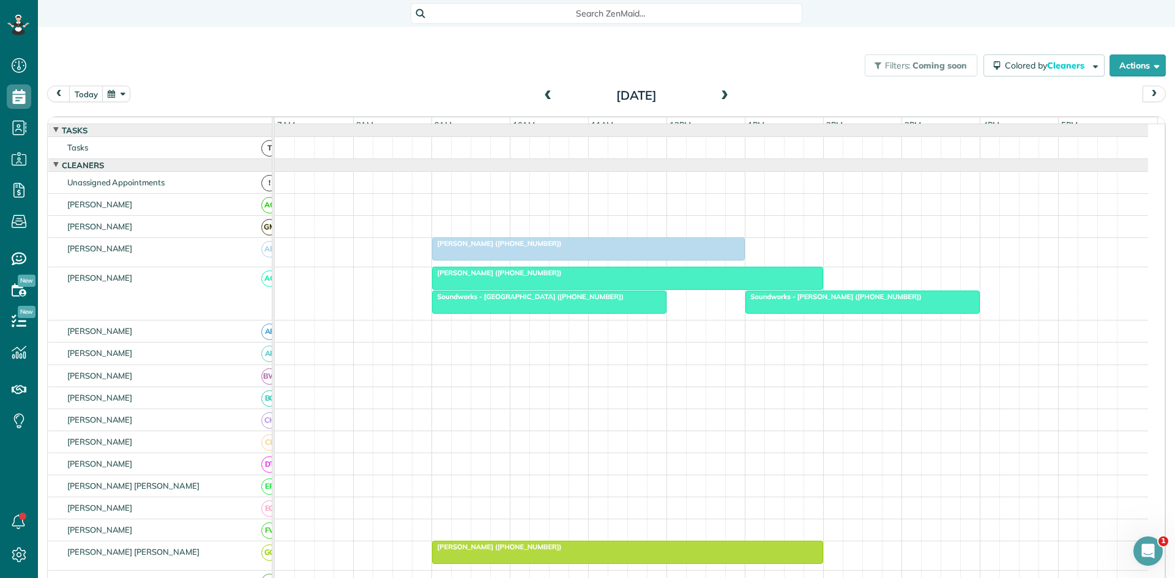
scroll to position [50, 0]
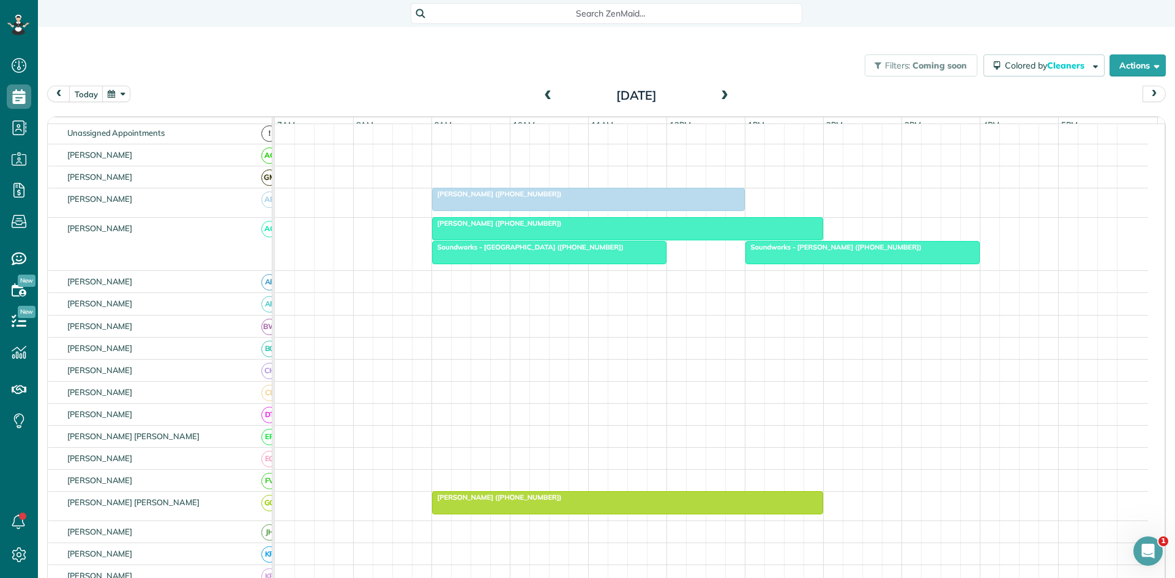
click at [613, 240] on div at bounding box center [628, 229] width 390 height 22
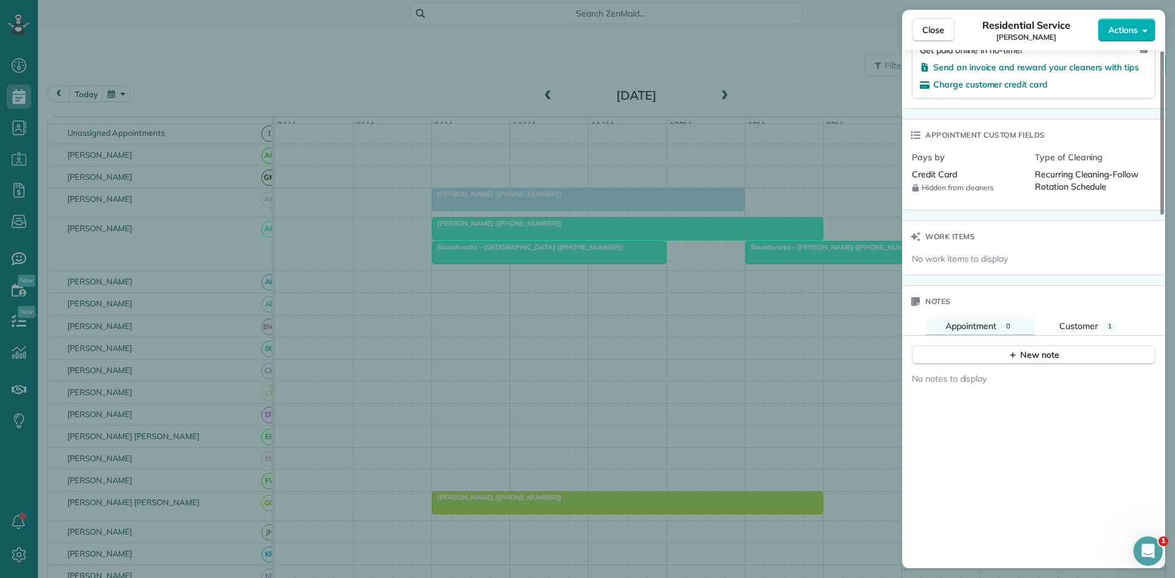
scroll to position [842, 0]
click at [1015, 362] on div "New note" at bounding box center [1033, 355] width 51 height 13
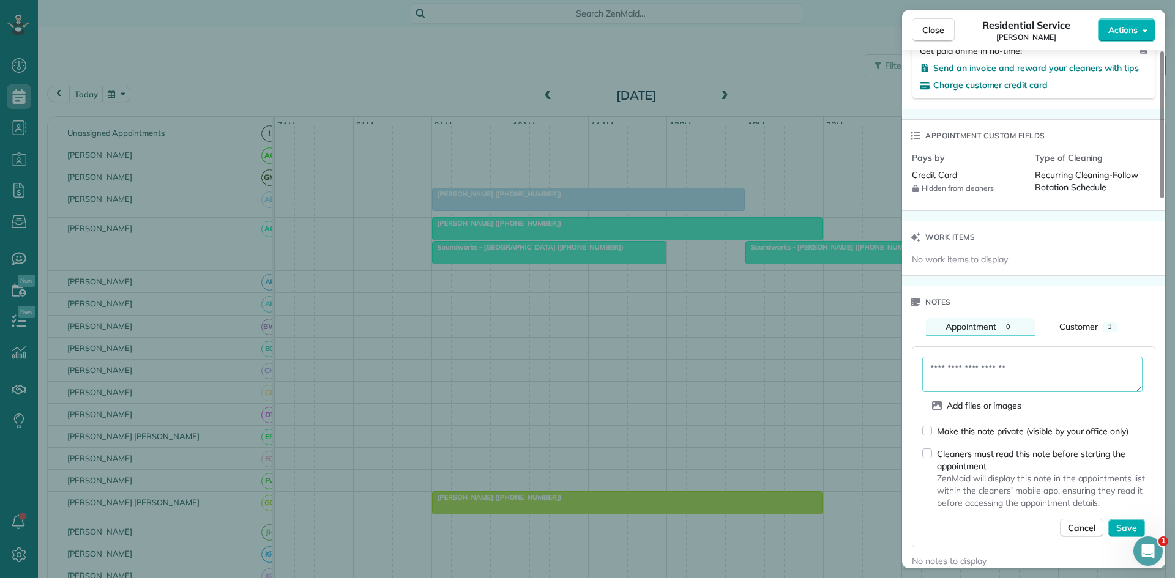
click at [1015, 362] on textarea at bounding box center [1032, 374] width 220 height 35
type textarea "**********"
click at [1118, 528] on span "Save" at bounding box center [1126, 528] width 21 height 12
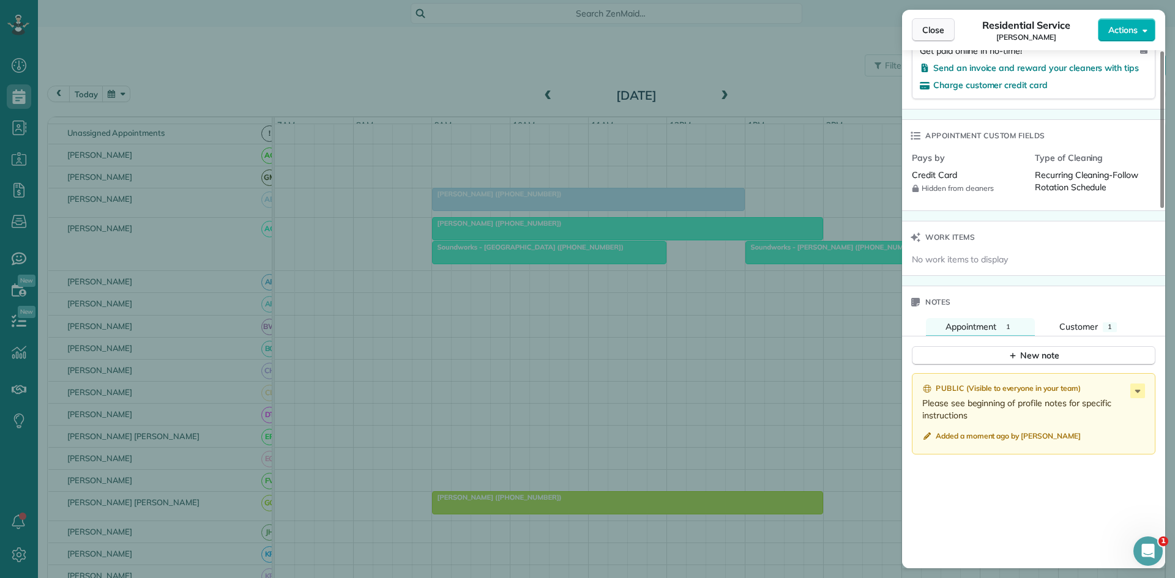
click at [923, 40] on button "Close" at bounding box center [933, 29] width 43 height 23
